Goal: Information Seeking & Learning: Learn about a topic

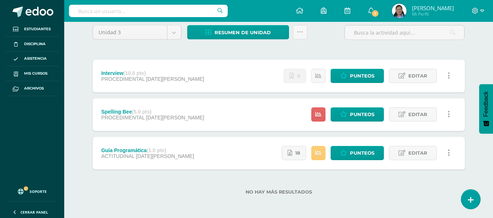
scroll to position [39, 0]
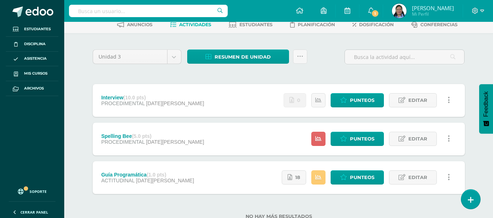
click at [197, 99] on div "Interview (10.0 pts) PROCEDIMENTAL [DATE][PERSON_NAME] Estatus de Actividad: 28…" at bounding box center [279, 100] width 372 height 33
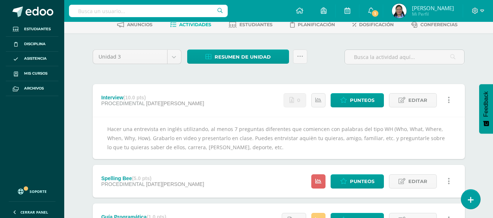
click at [177, 80] on div "Unidad 3 Unidad 1 Unidad 2 Unidad 3 Resumen de unidad Descargar como HTML Desca…" at bounding box center [279, 159] width 378 height 223
click at [222, 129] on div "Hacer una entrevista en inglés utilizando, al menos 7 preguntas diferentes que …" at bounding box center [279, 138] width 372 height 43
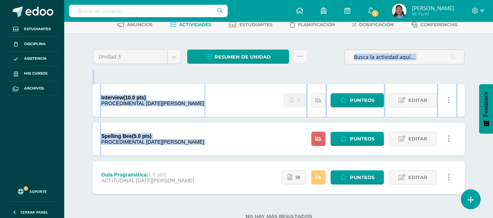
drag, startPoint x: 145, startPoint y: 71, endPoint x: 148, endPoint y: 153, distance: 81.4
click at [148, 153] on div "Unidad 3 Unidad 1 Unidad 2 Unidad 3 Resumen de unidad Descargar como HTML Desca…" at bounding box center [279, 138] width 378 height 181
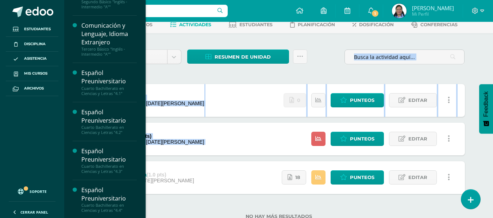
scroll to position [228, 0]
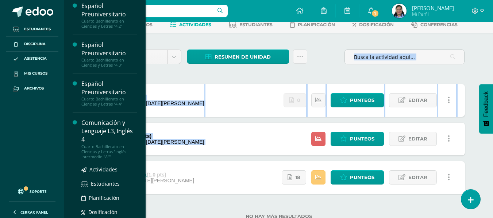
click at [116, 131] on div "Comunicación y Lenguaje L3, Inglés 4" at bounding box center [108, 131] width 55 height 25
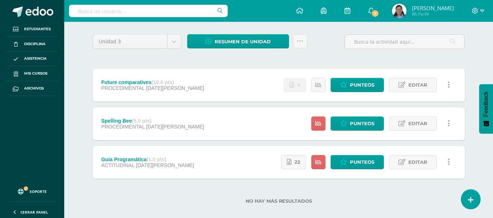
scroll to position [63, 0]
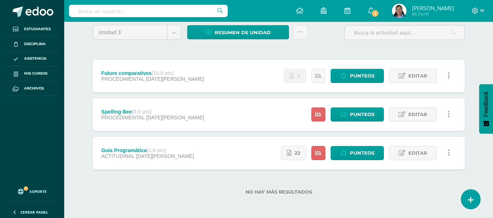
click at [217, 71] on div "Future comparatives (10.0 pts) PROCEDIMENTAL 18 de Agosto Estatus de Actividad:…" at bounding box center [279, 76] width 372 height 33
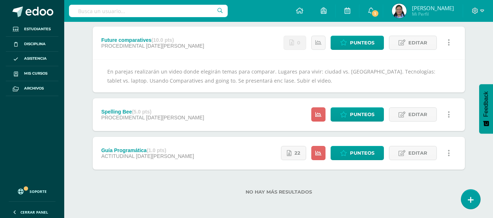
scroll to position [0, 0]
